Goal: Find contact information: Obtain details needed to contact an individual or organization

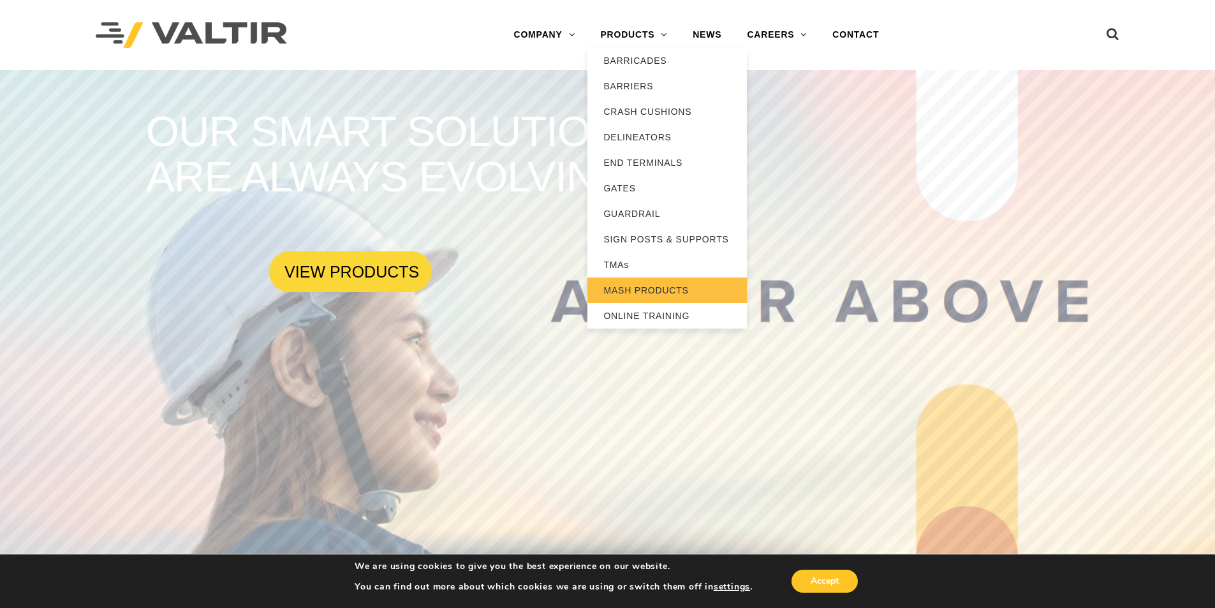
click at [633, 285] on link "MASH PRODUCTS" at bounding box center [666, 290] width 159 height 26
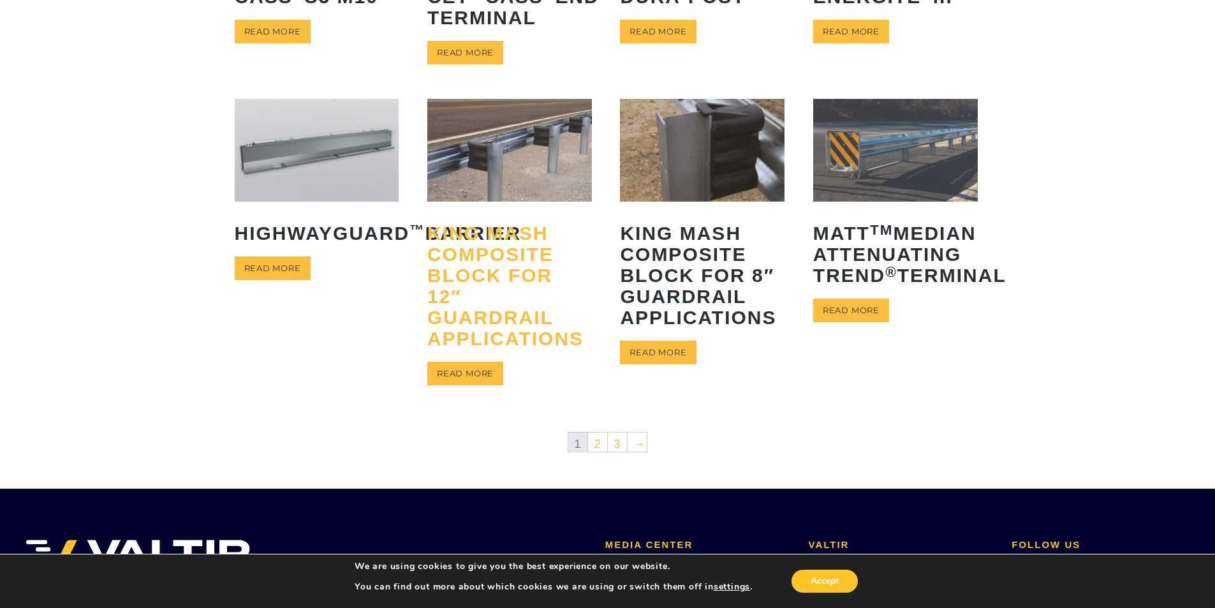
scroll to position [638, 0]
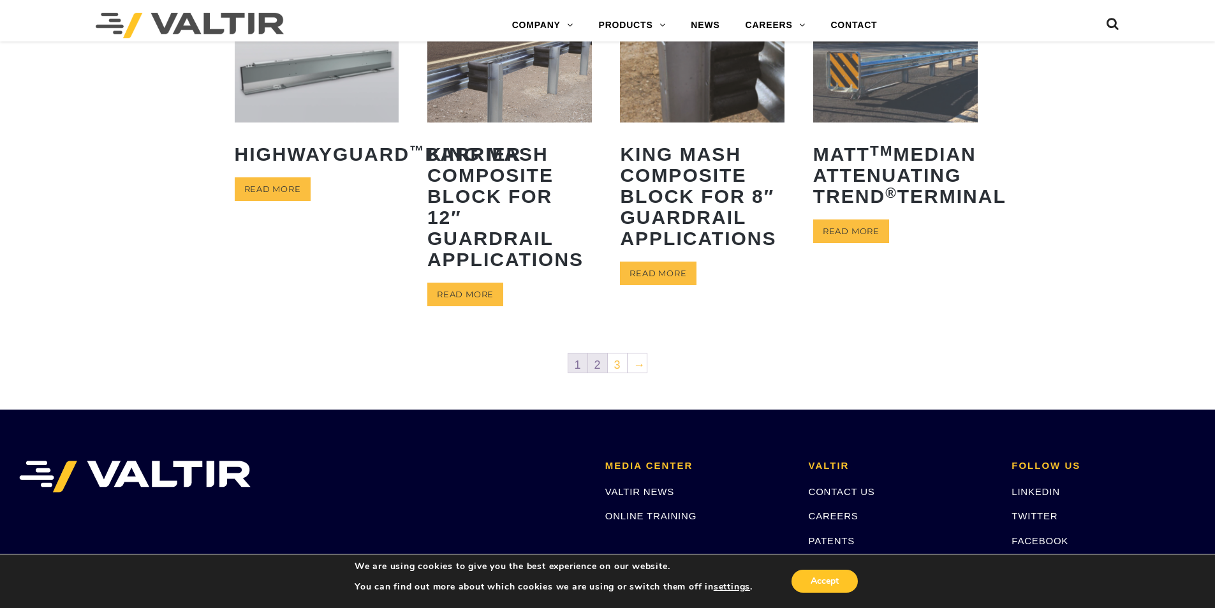
click at [599, 362] on link "2" at bounding box center [597, 362] width 19 height 19
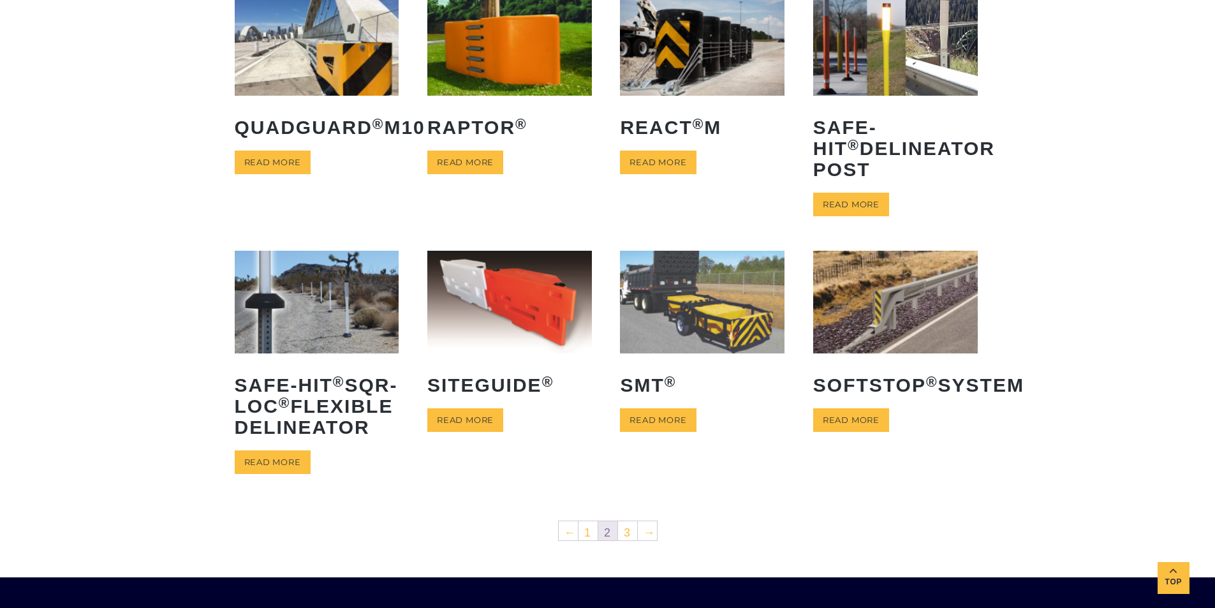
scroll to position [383, 0]
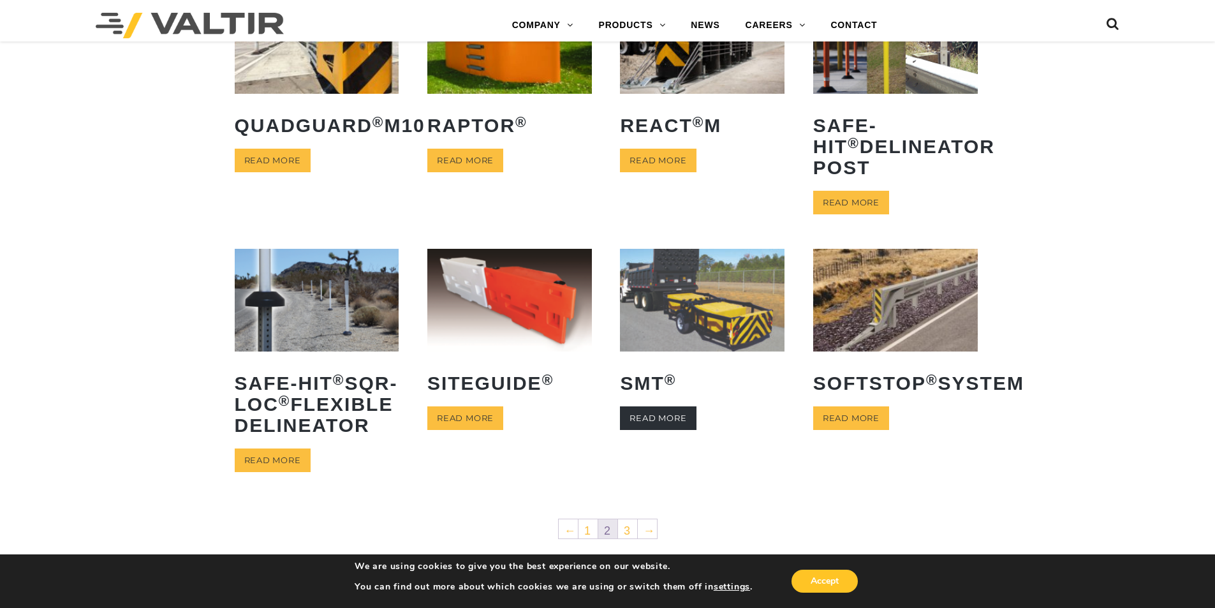
click at [657, 430] on link "Read more" at bounding box center [658, 418] width 76 height 24
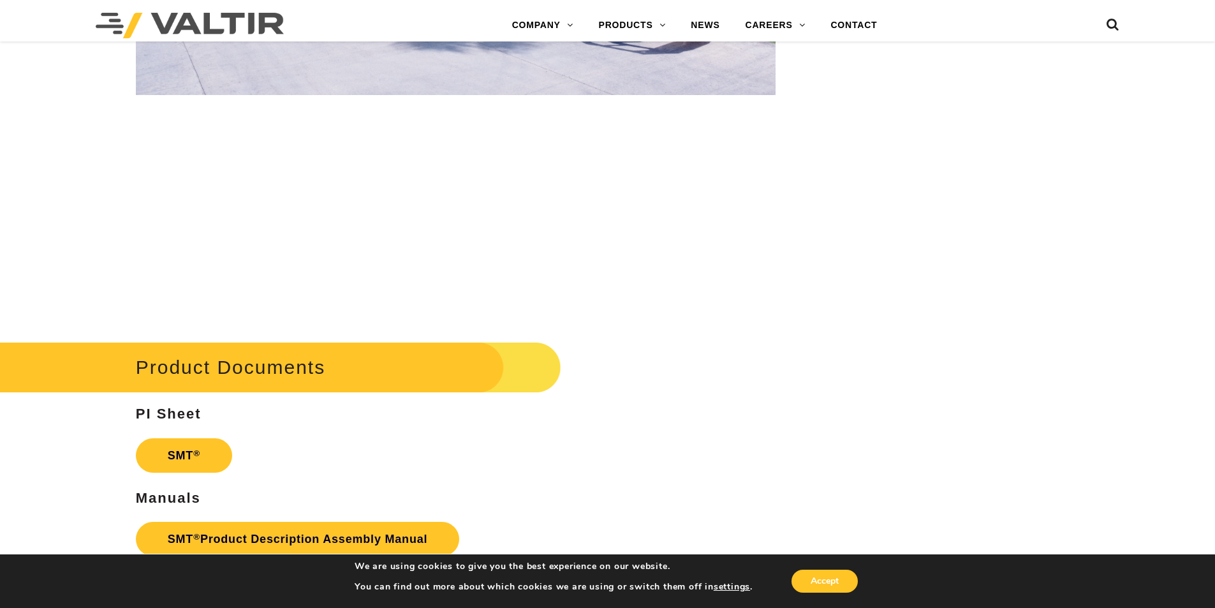
scroll to position [3487, 0]
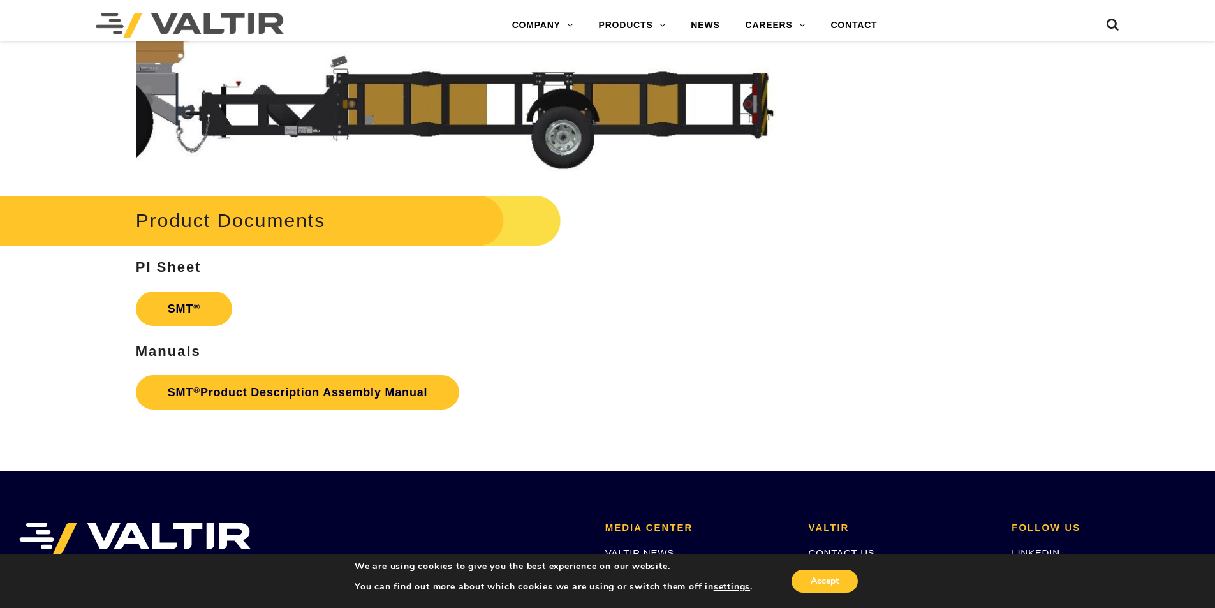
click at [233, 222] on h2 "Product Documents" at bounding box center [257, 220] width 608 height 59
click at [180, 305] on link "SMT ®" at bounding box center [184, 308] width 96 height 34
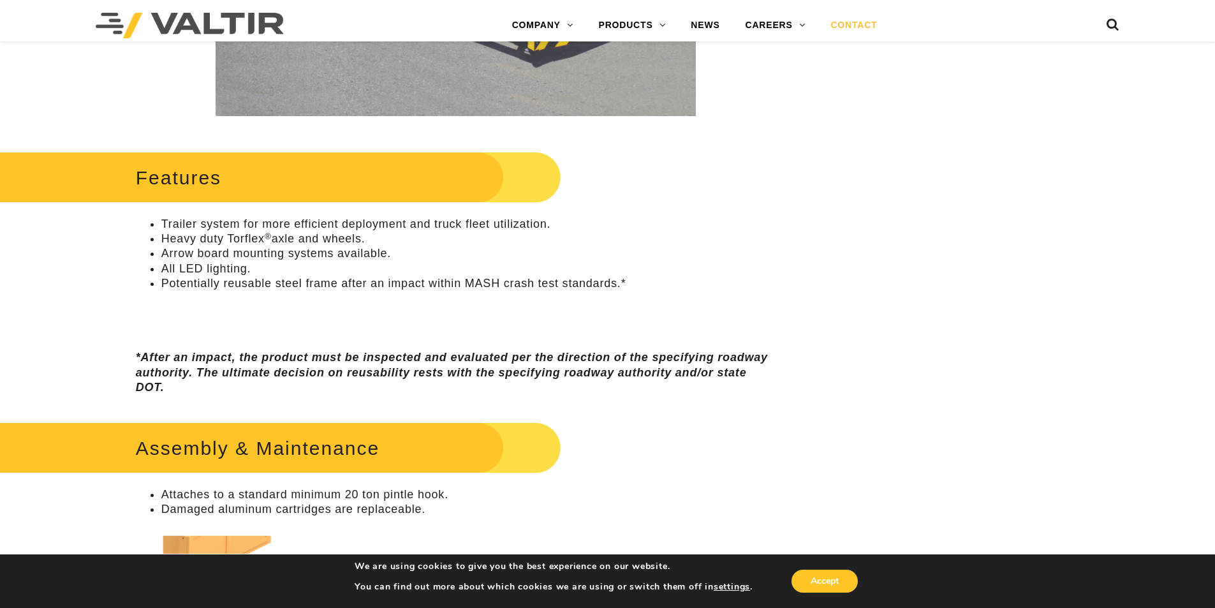
scroll to position [554, 0]
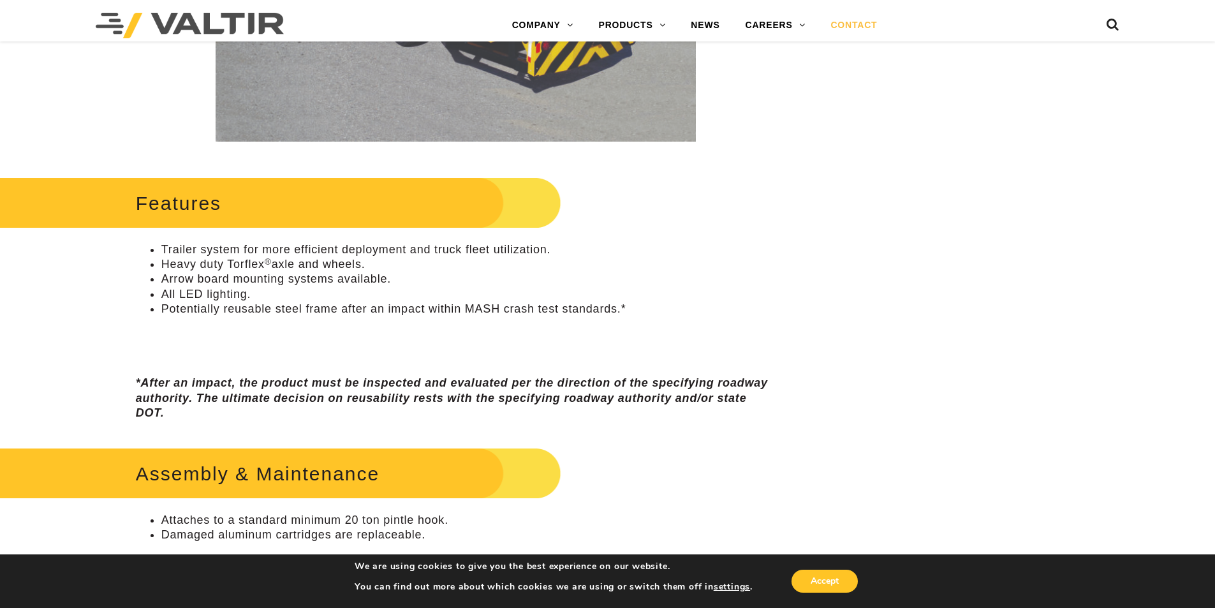
click at [857, 28] on link "CONTACT" at bounding box center [853, 26] width 72 height 26
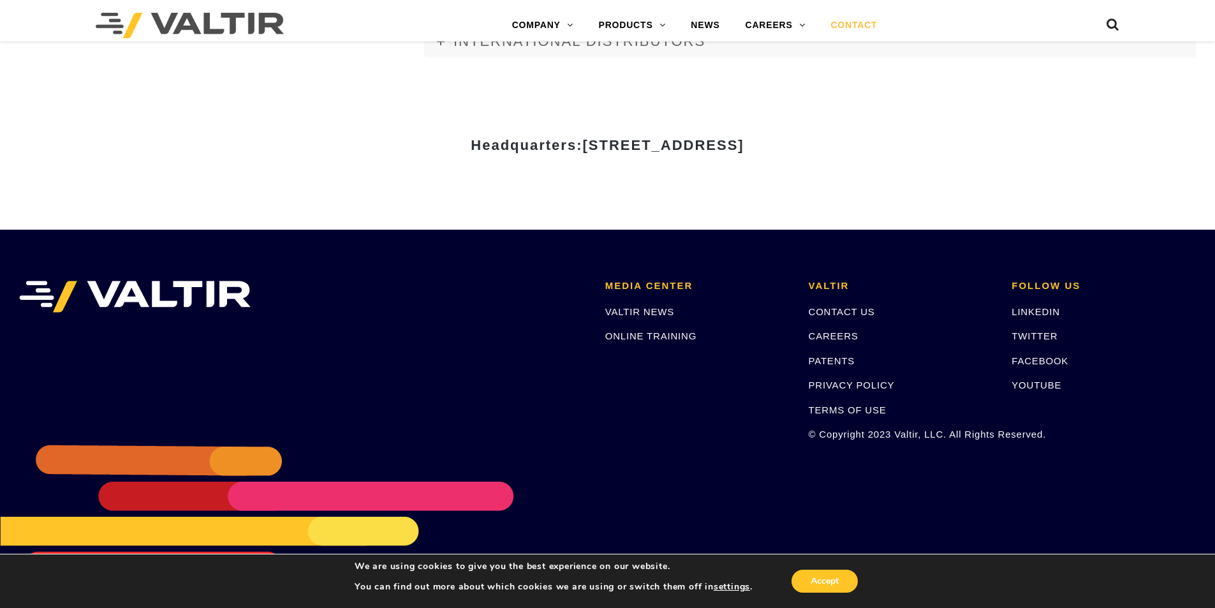
scroll to position [1750, 0]
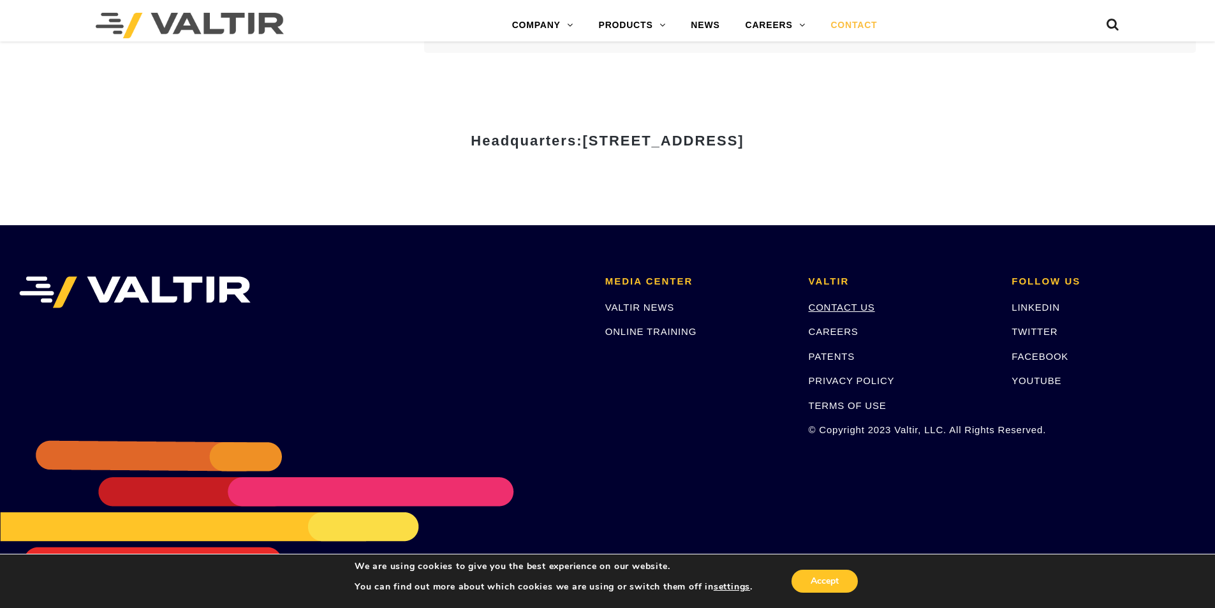
click at [813, 303] on link "CONTACT US" at bounding box center [841, 307] width 66 height 11
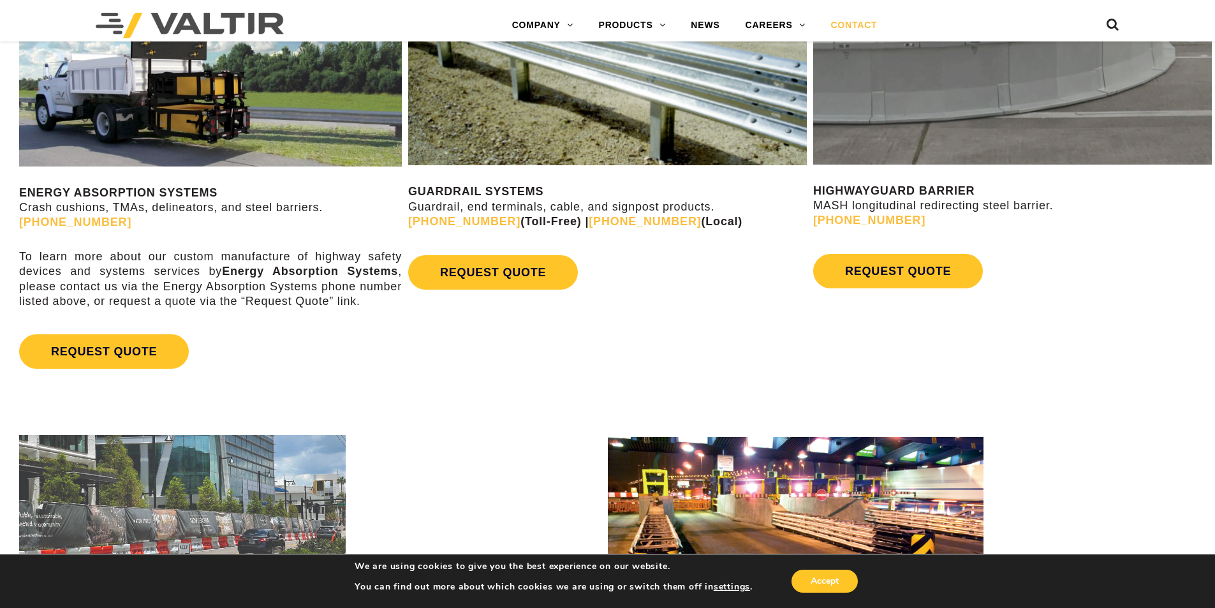
scroll to position [829, 0]
